Goal: Task Accomplishment & Management: Manage account settings

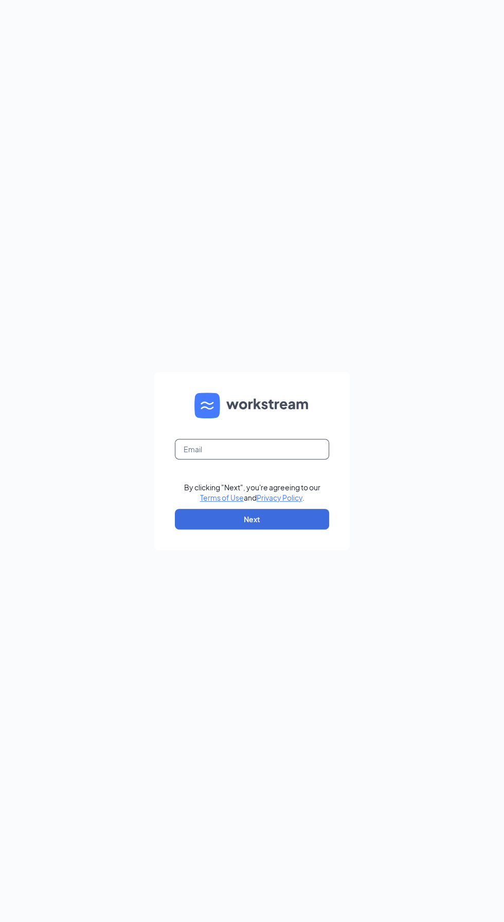
click at [285, 460] on input "text" at bounding box center [252, 449] width 154 height 21
type input "[PERSON_NAME][EMAIL_ADDRESS][DOMAIN_NAME]"
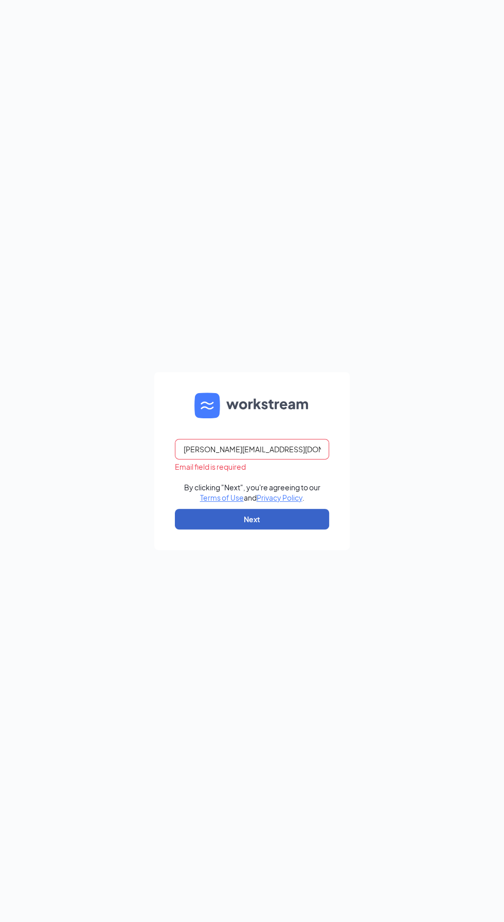
click at [263, 530] on button "Next" at bounding box center [252, 519] width 154 height 21
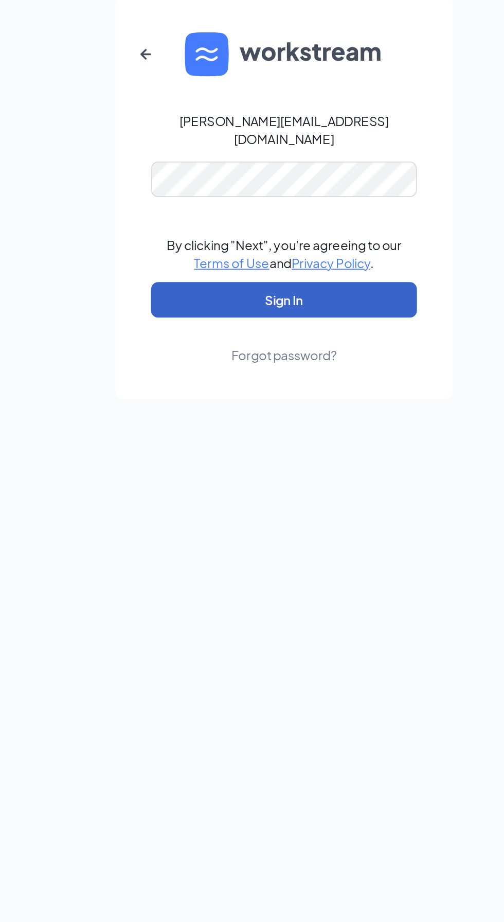
click at [298, 531] on button "Sign In" at bounding box center [252, 520] width 154 height 21
click at [286, 531] on button "Sign In" at bounding box center [252, 520] width 154 height 21
